Goal: Use online tool/utility: Utilize a website feature to perform a specific function

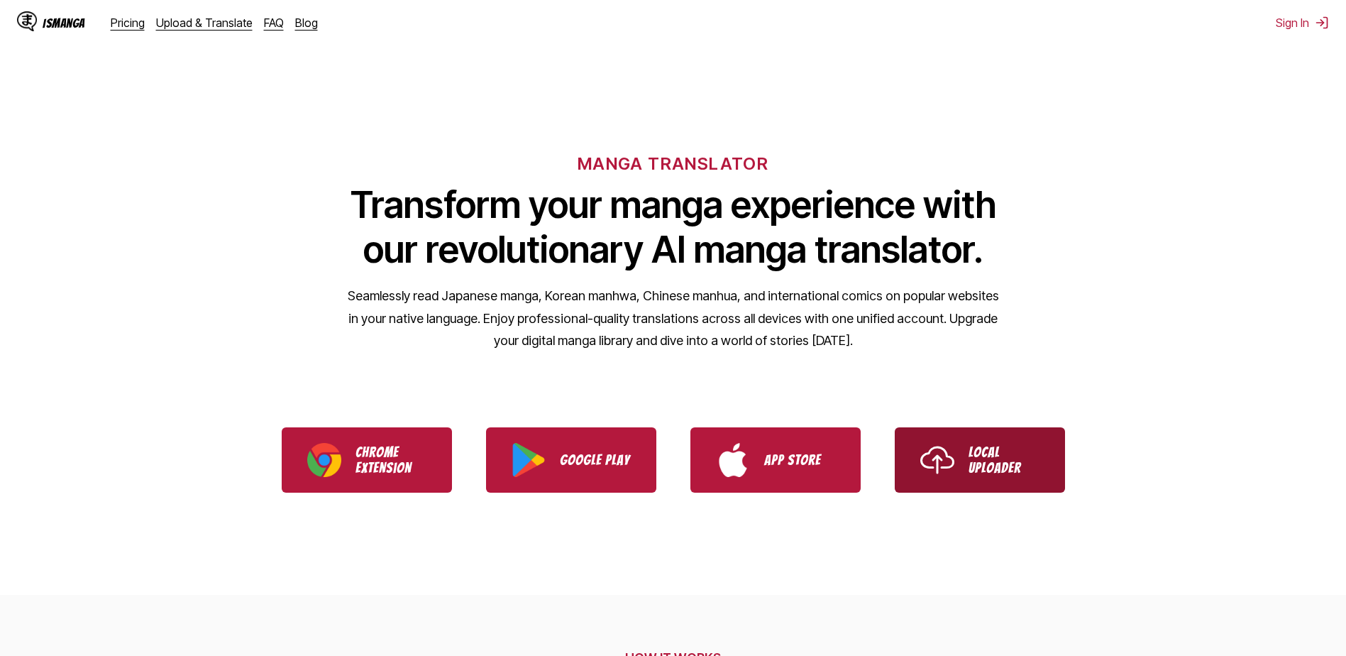
click at [1001, 444] on p "Local Uploader" at bounding box center [1004, 459] width 71 height 31
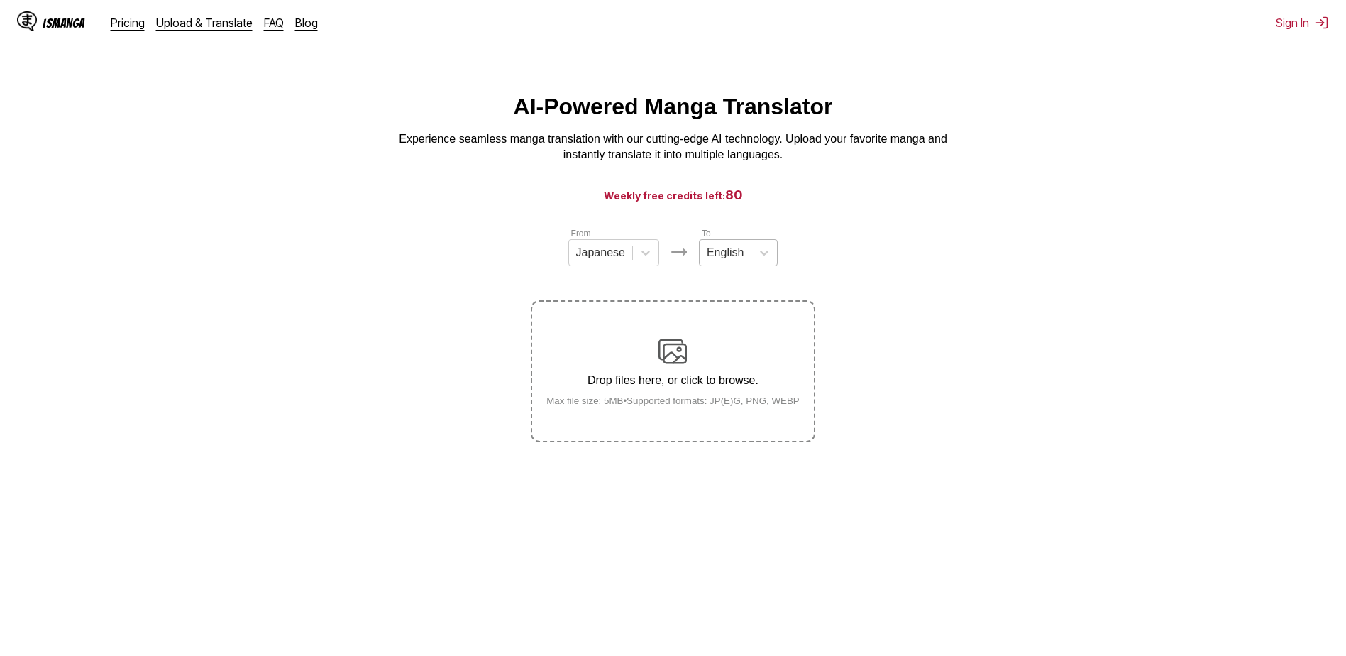
click at [744, 263] on div "English" at bounding box center [725, 252] width 51 height 21
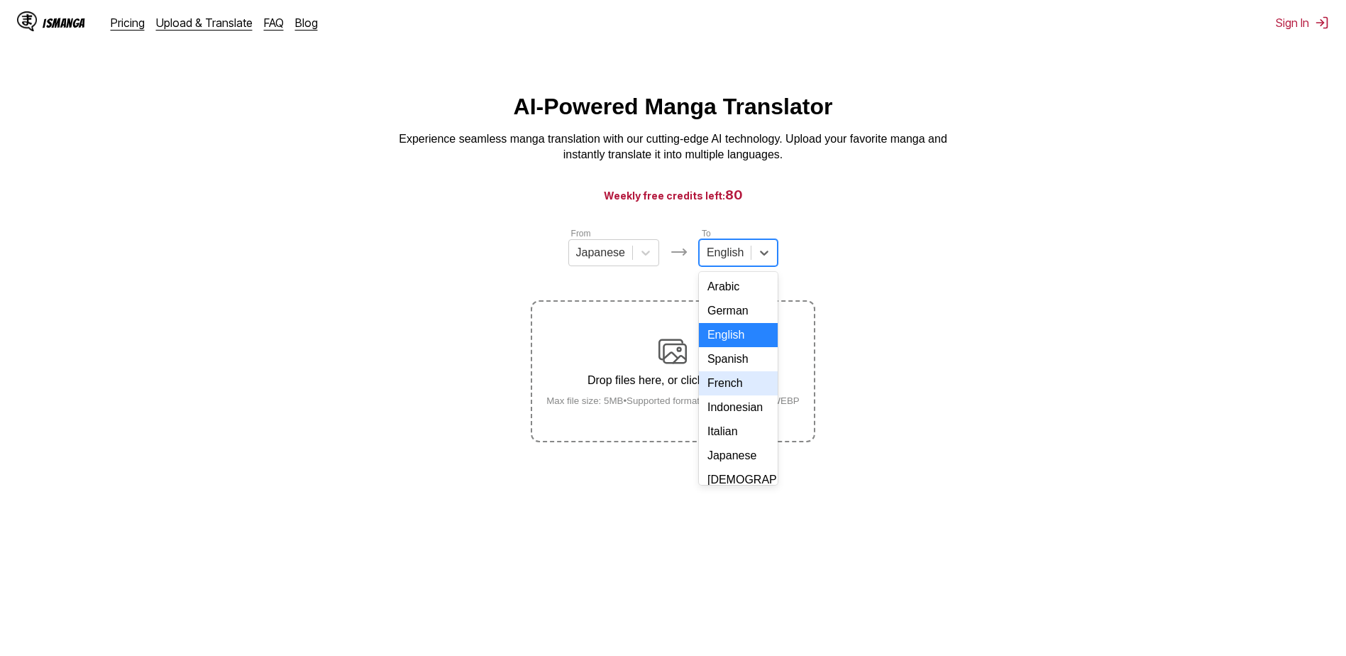
click at [743, 394] on div "French" at bounding box center [738, 383] width 79 height 24
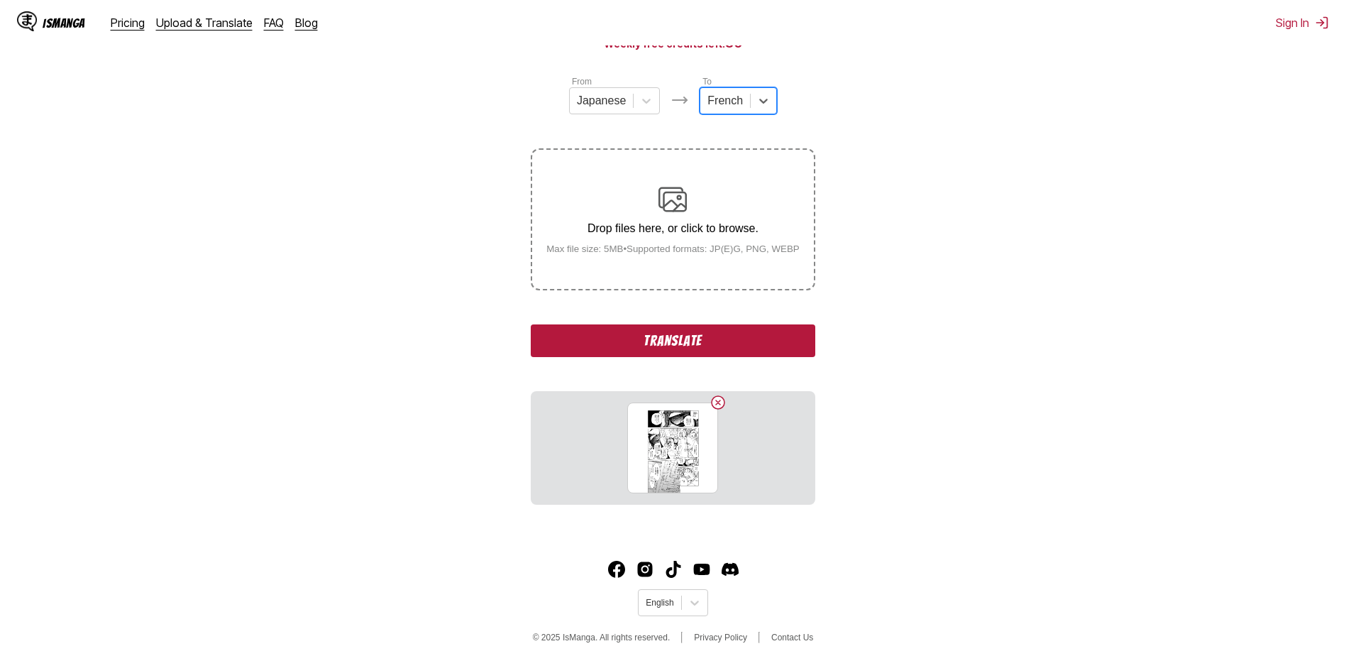
scroll to position [160, 0]
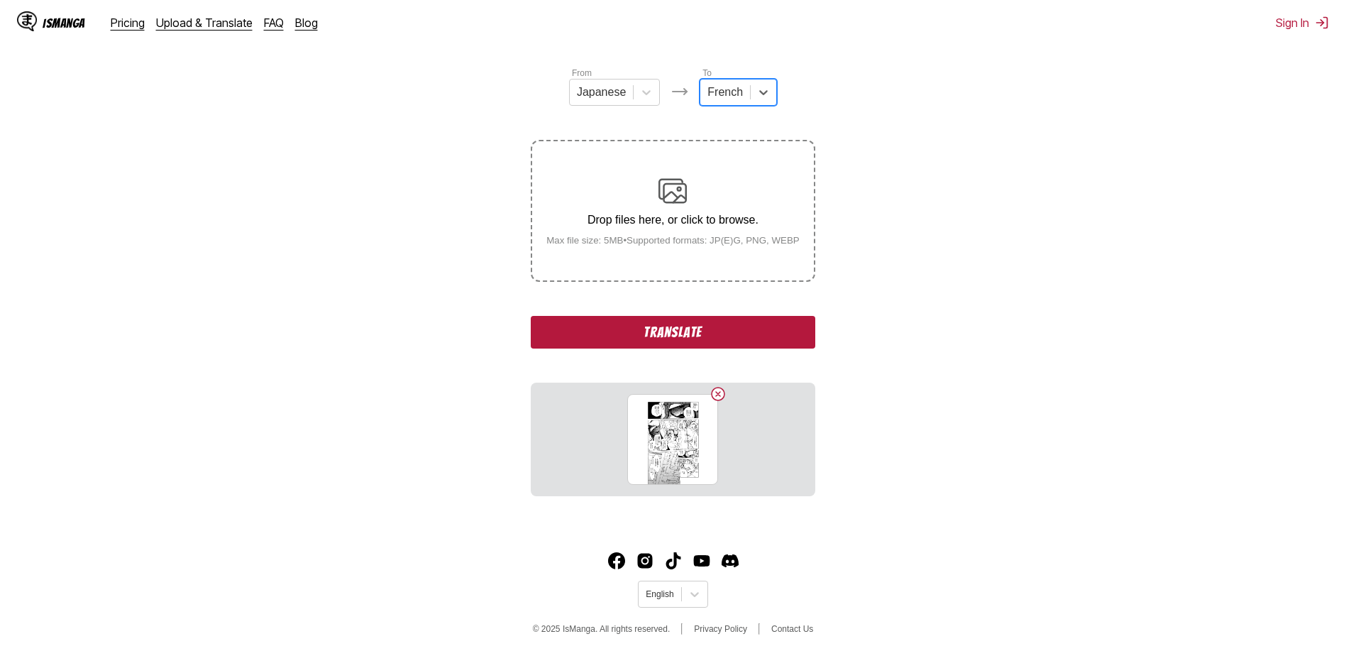
click at [688, 335] on button "Translate" at bounding box center [673, 332] width 284 height 33
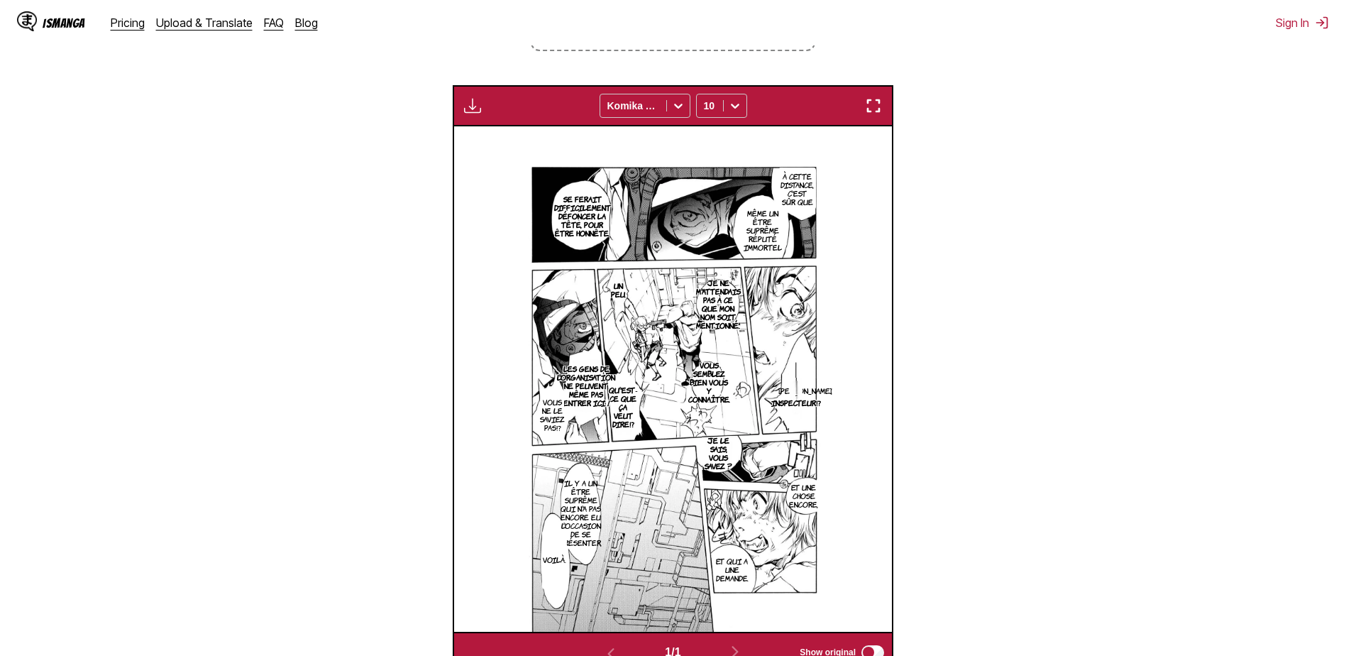
scroll to position [258, 0]
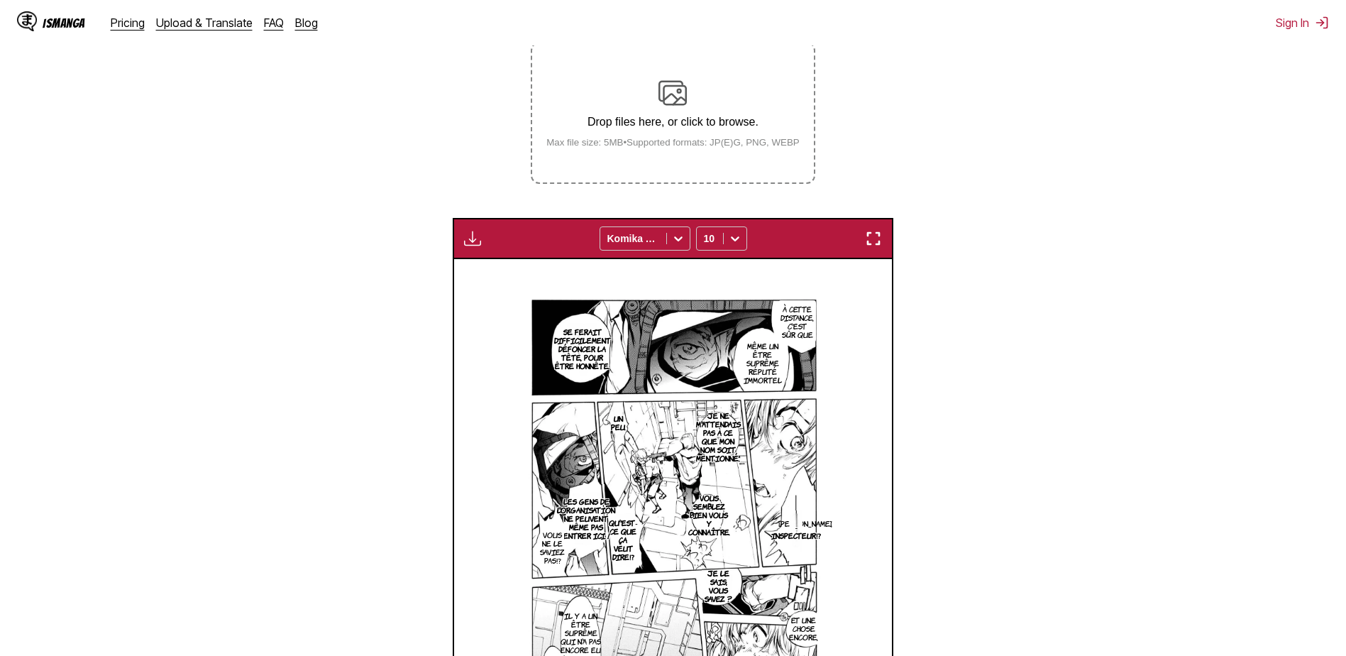
click at [475, 239] on img "button" at bounding box center [472, 238] width 17 height 17
click at [498, 268] on small "Available for premium users only" at bounding box center [496, 271] width 60 height 72
click at [1074, 258] on section "From Japanese To French Drop files here, or click to browse. Max file size: 5MB…" at bounding box center [672, 386] width 1323 height 837
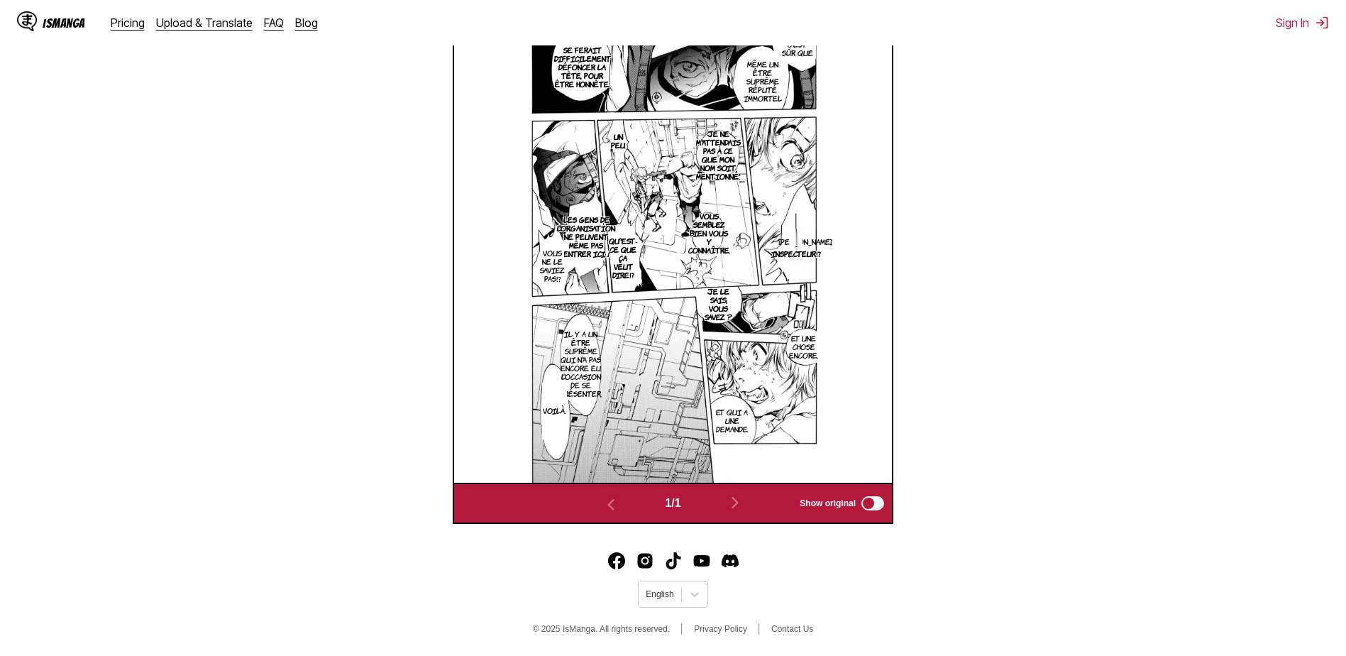
scroll to position [471, 0]
